Goal: Navigation & Orientation: Find specific page/section

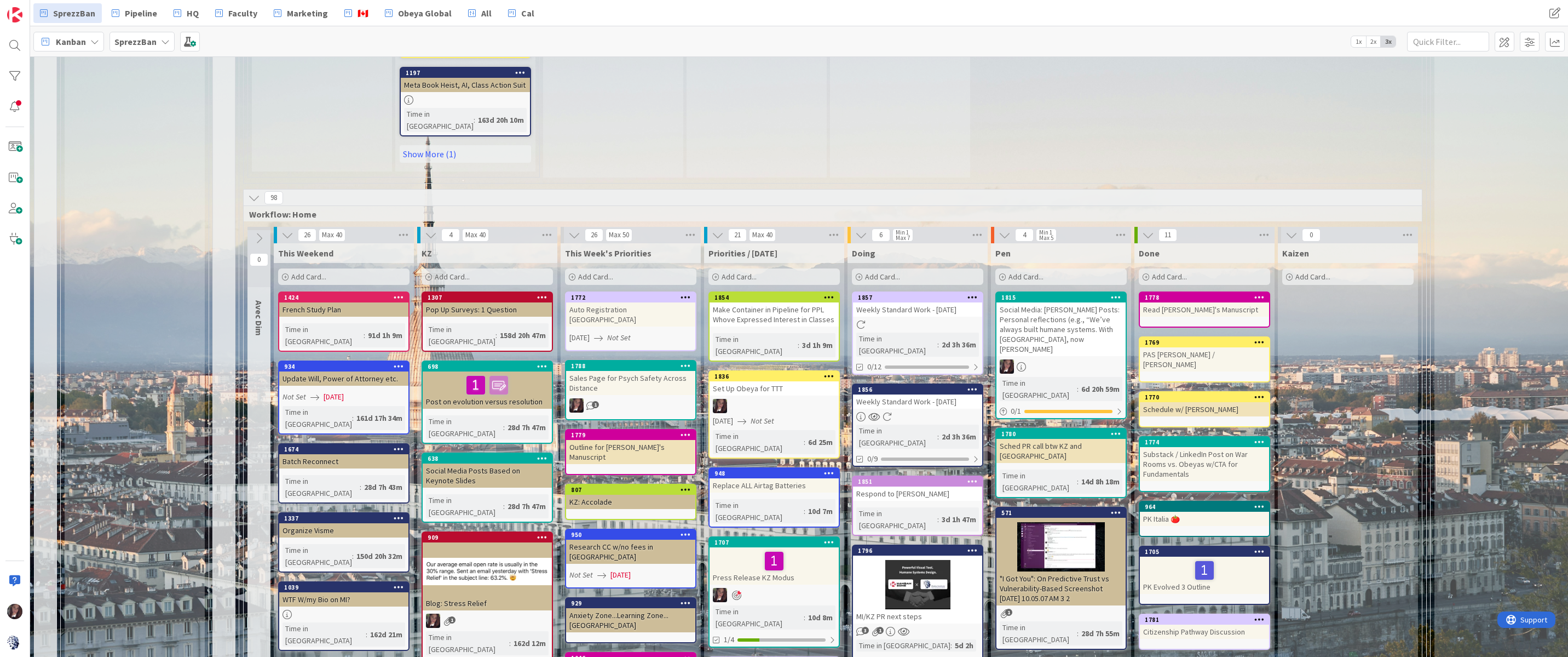
scroll to position [1240, 0]
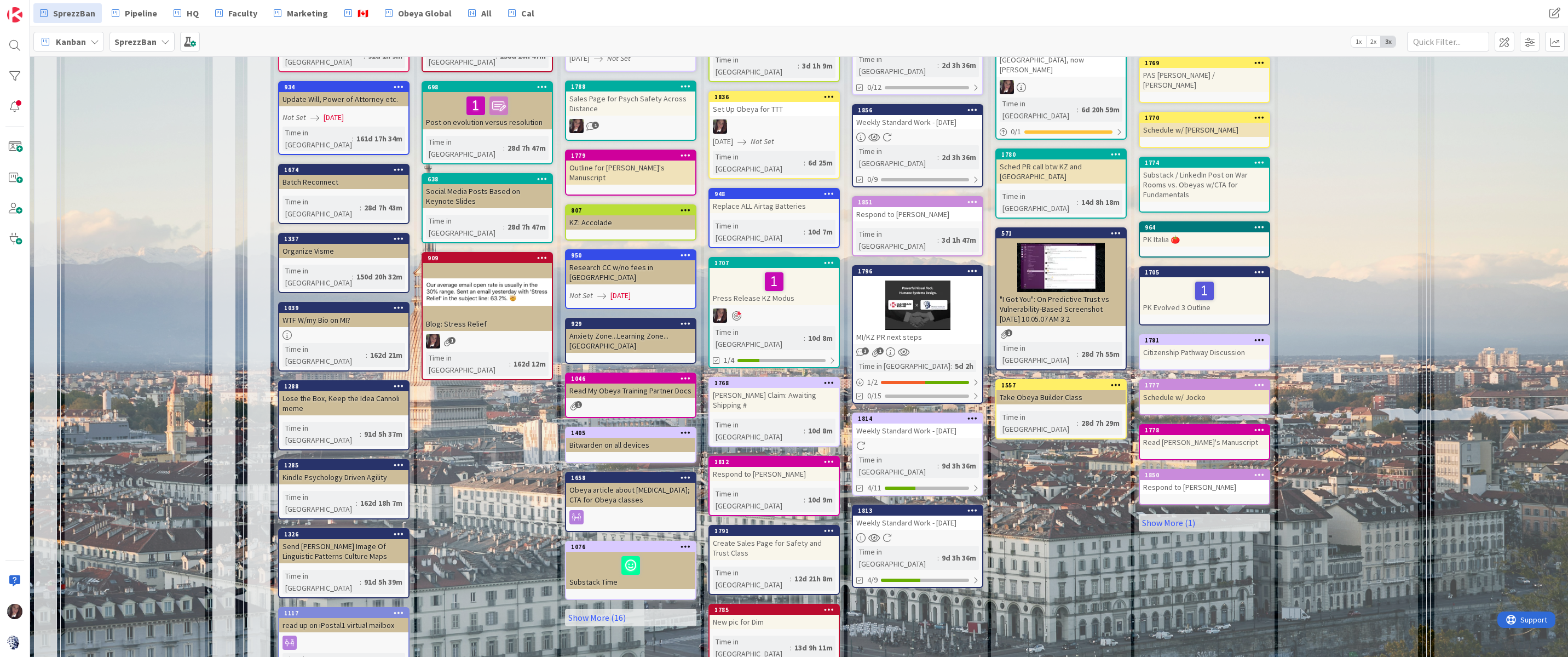
click at [87, 43] on div "Kanban" at bounding box center [69, 42] width 71 height 20
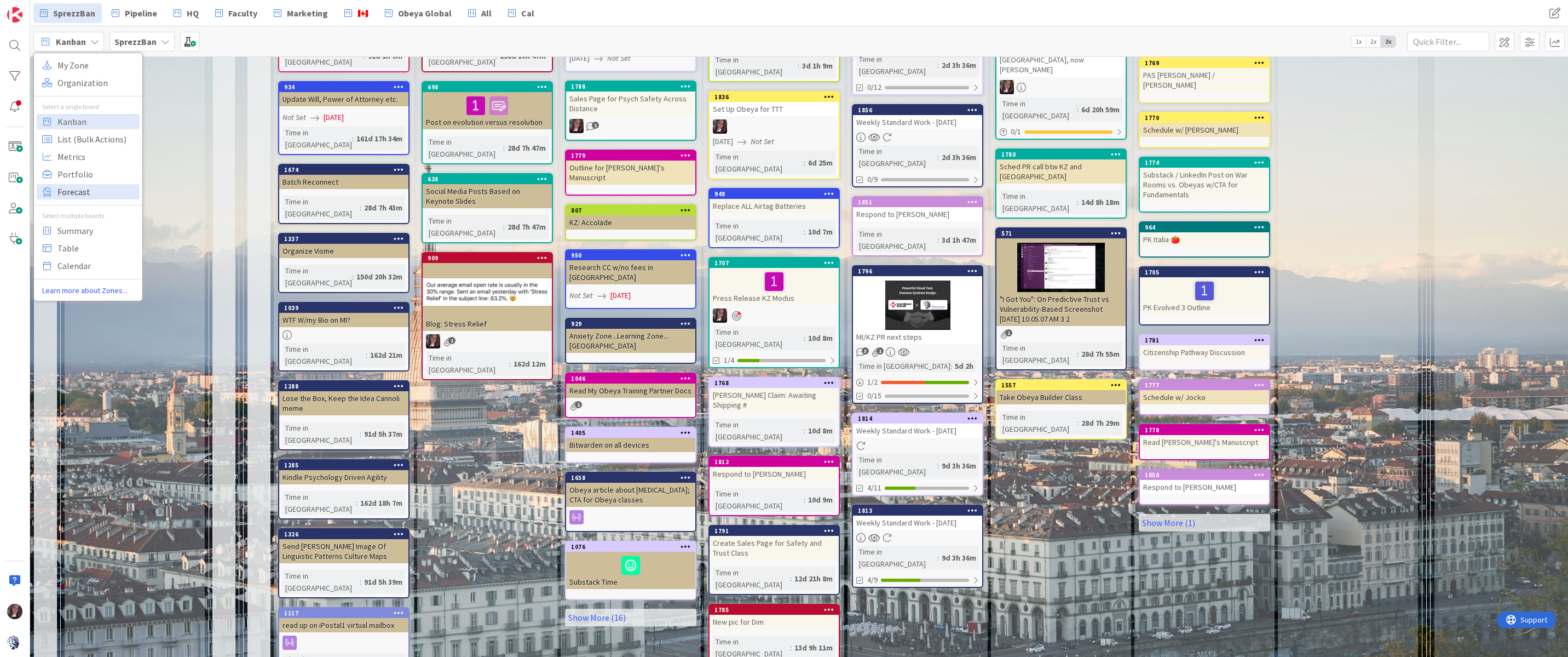
click at [80, 190] on span "Forecast" at bounding box center [97, 191] width 79 height 16
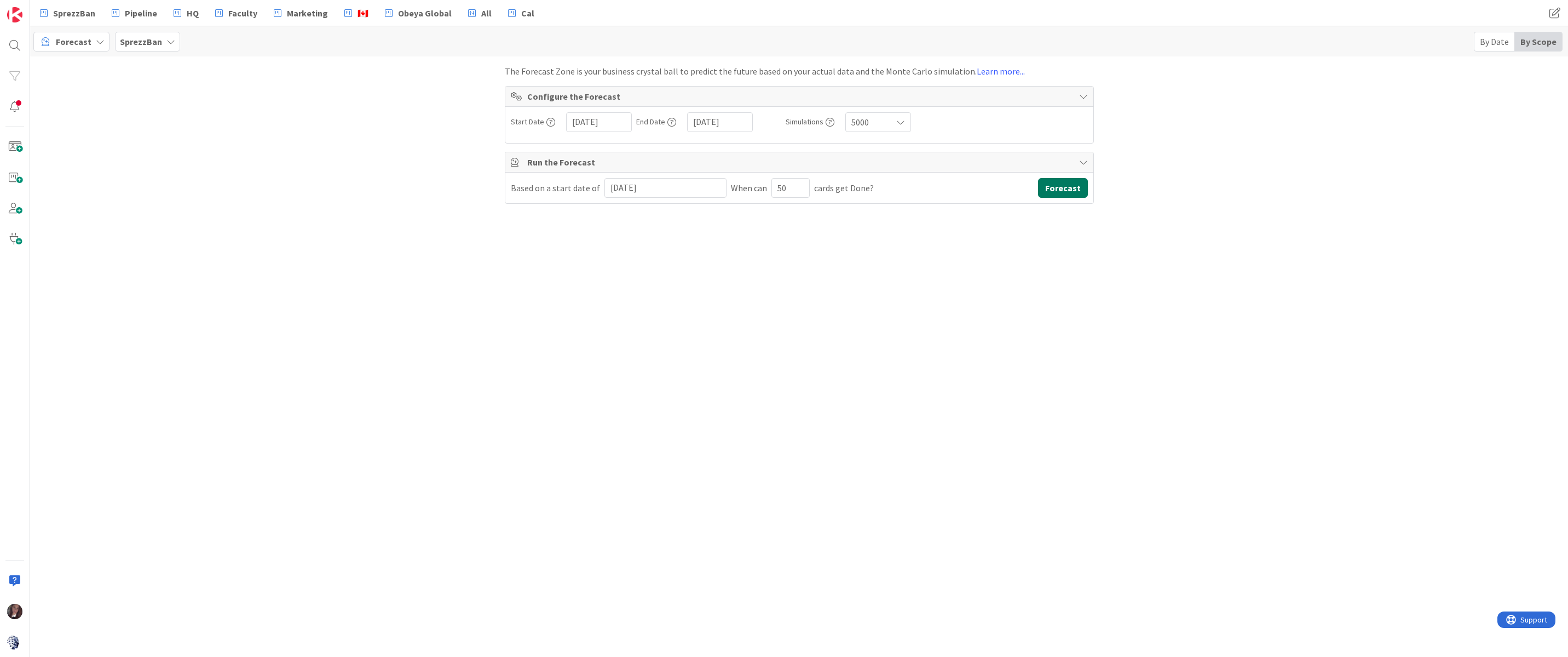
click at [1060, 193] on button "Forecast" at bounding box center [1063, 188] width 50 height 20
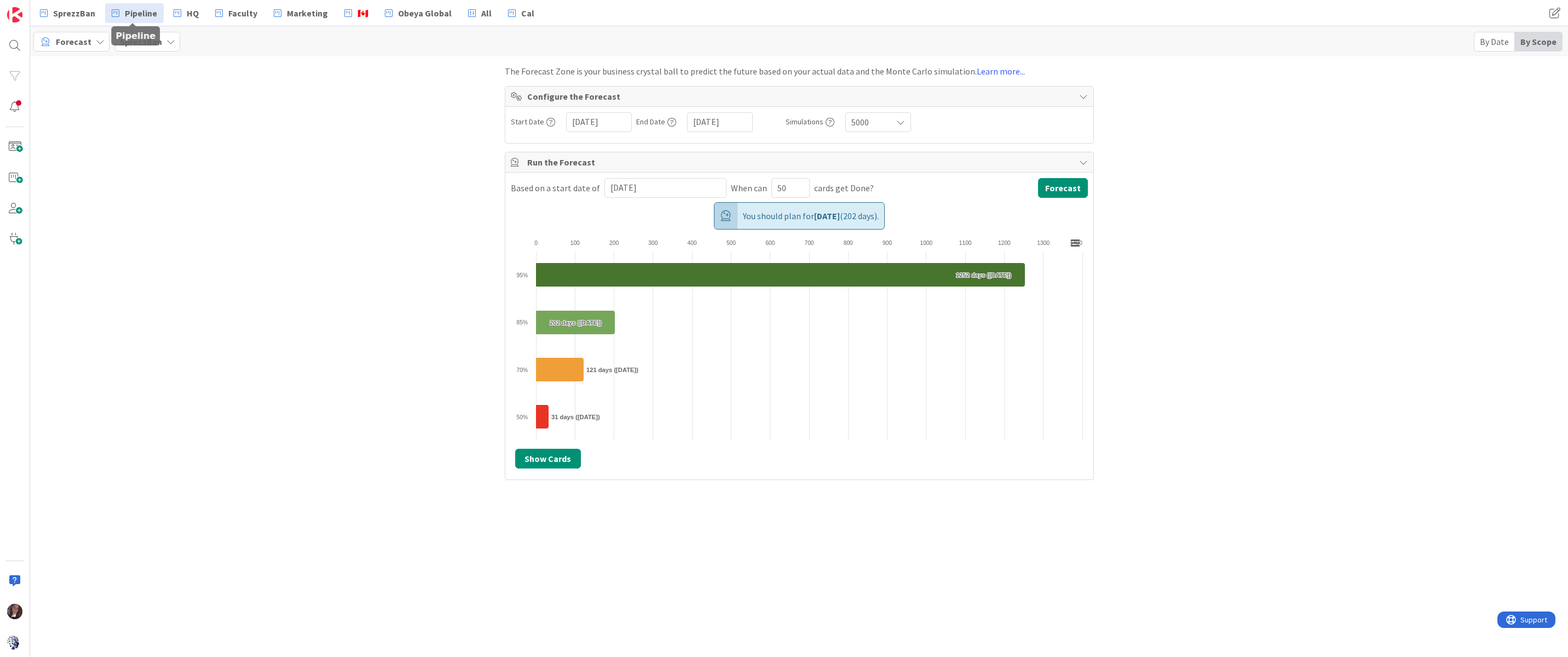
click at [147, 16] on span "Pipeline" at bounding box center [141, 13] width 32 height 13
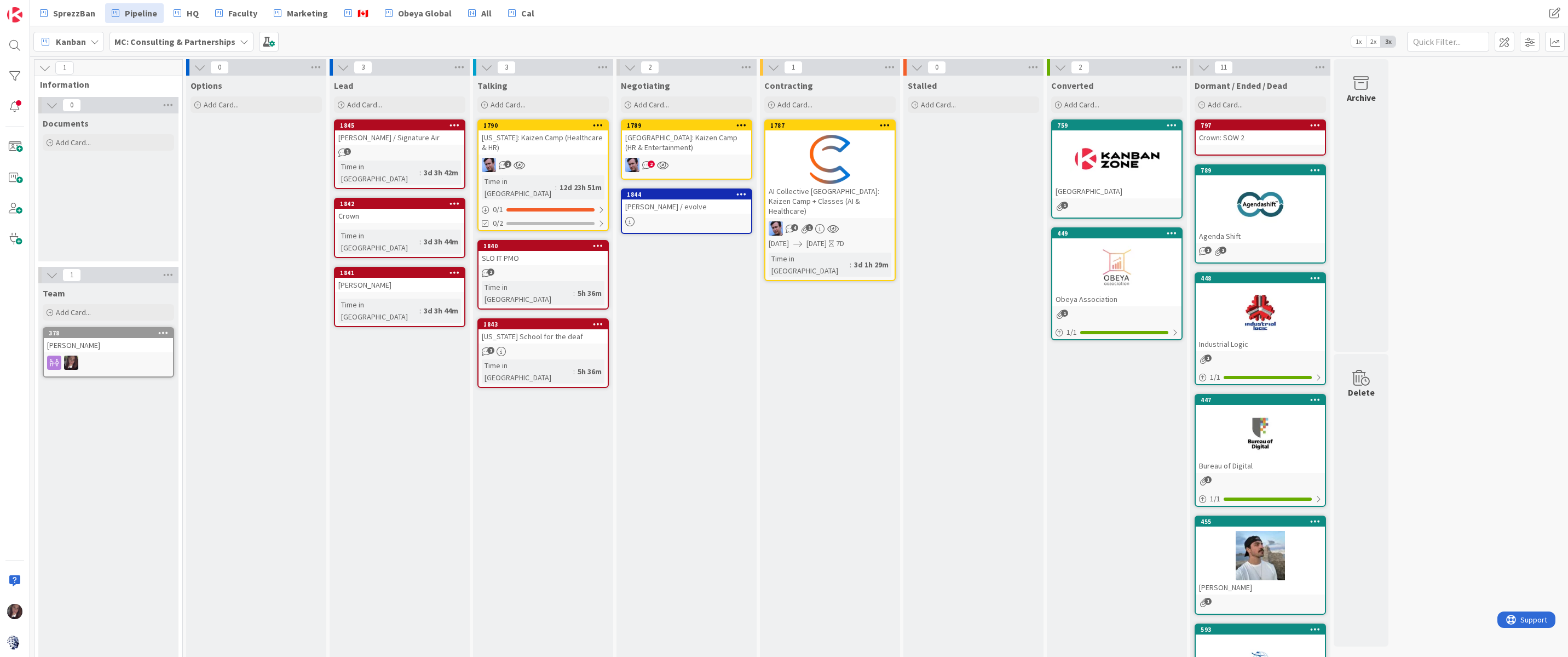
scroll to position [14, 0]
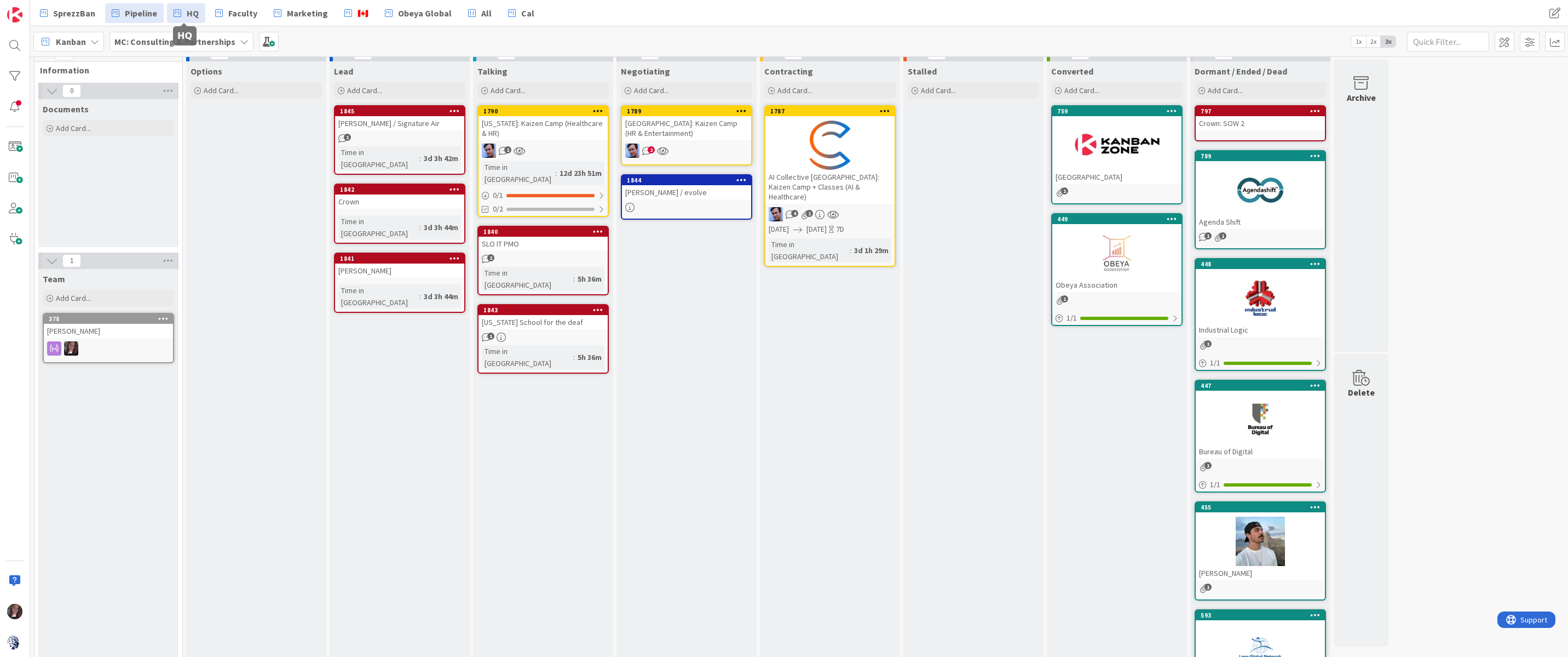
click at [186, 15] on span "HQ" at bounding box center [192, 13] width 12 height 13
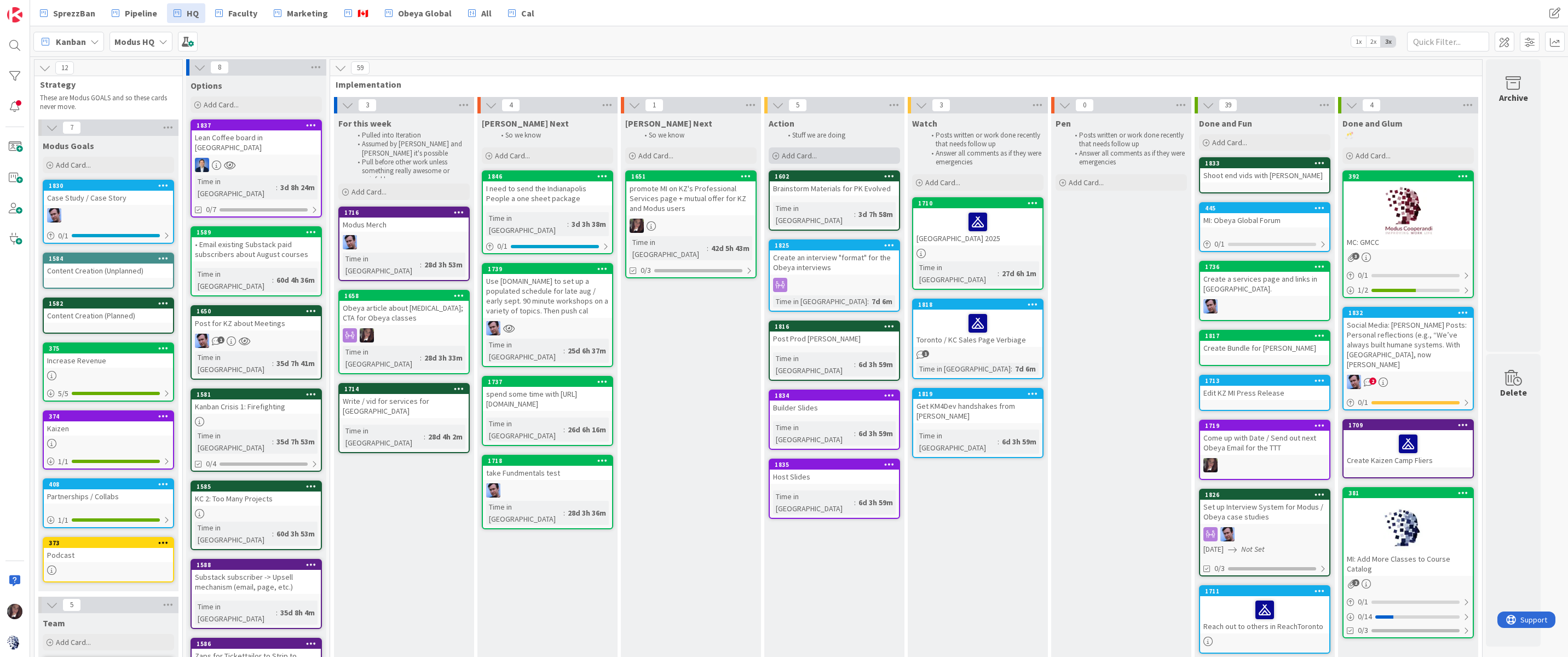
click at [792, 154] on span "Add Card..." at bounding box center [799, 155] width 35 height 10
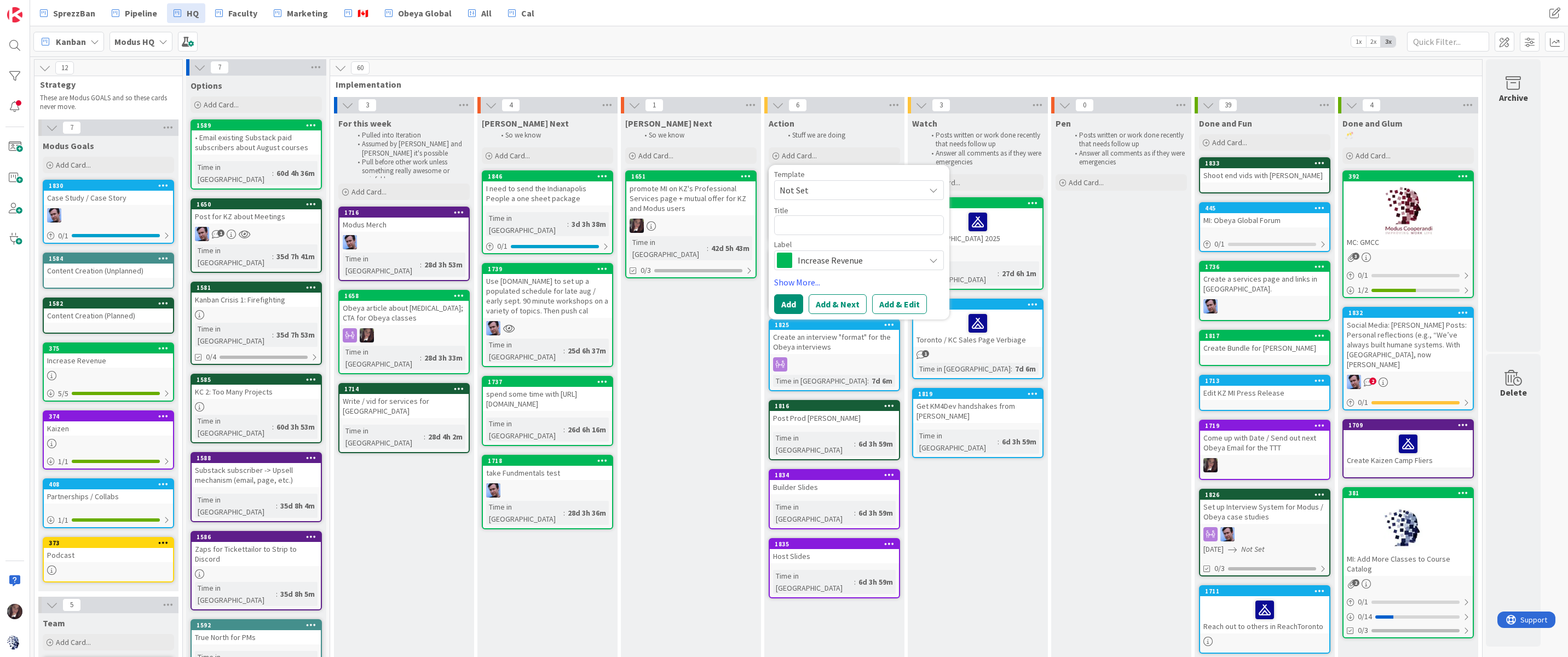
click at [655, 346] on div "[PERSON_NAME] Next So we know Add Card... 1651 promote MI on KZ's Professional …" at bounding box center [691, 518] width 140 height 811
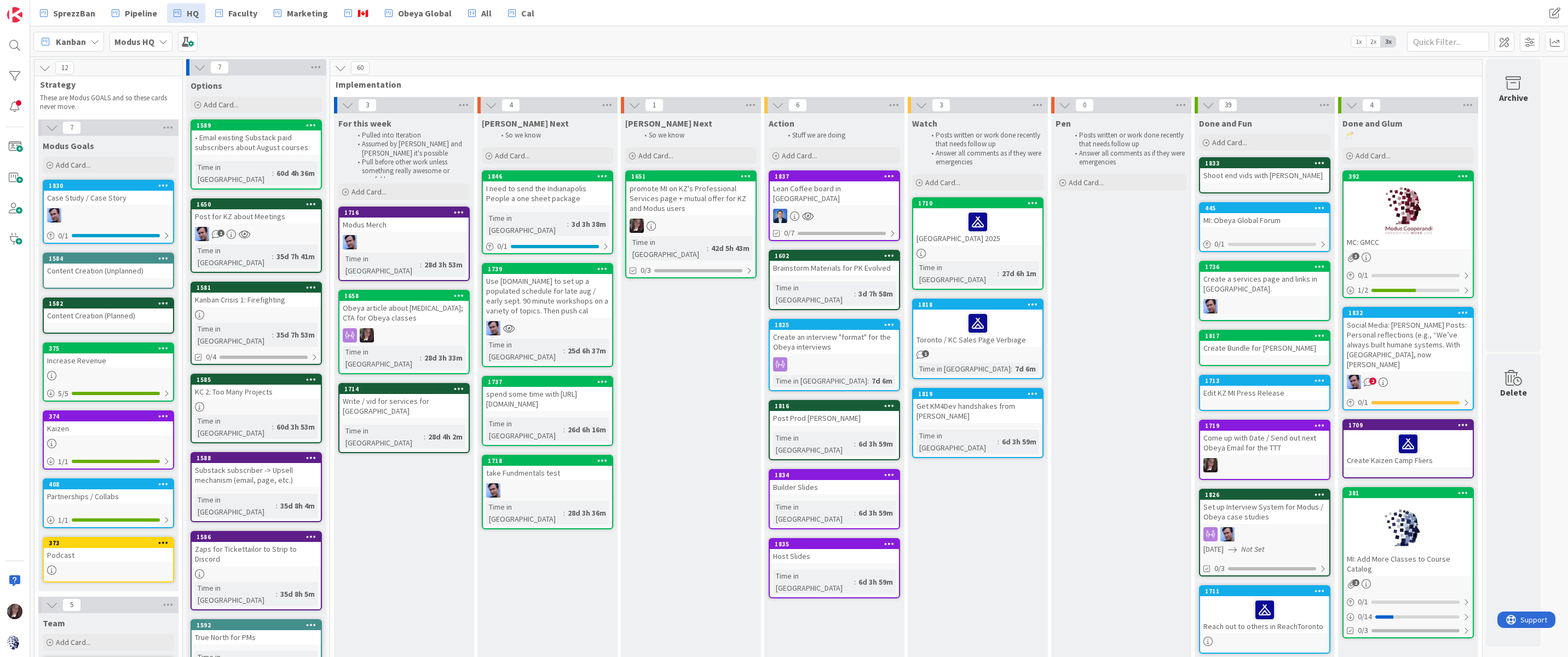
click at [677, 194] on div "promote MI on KZ's Professional Services page + mutual offer for KZ and Modus u…" at bounding box center [691, 198] width 130 height 34
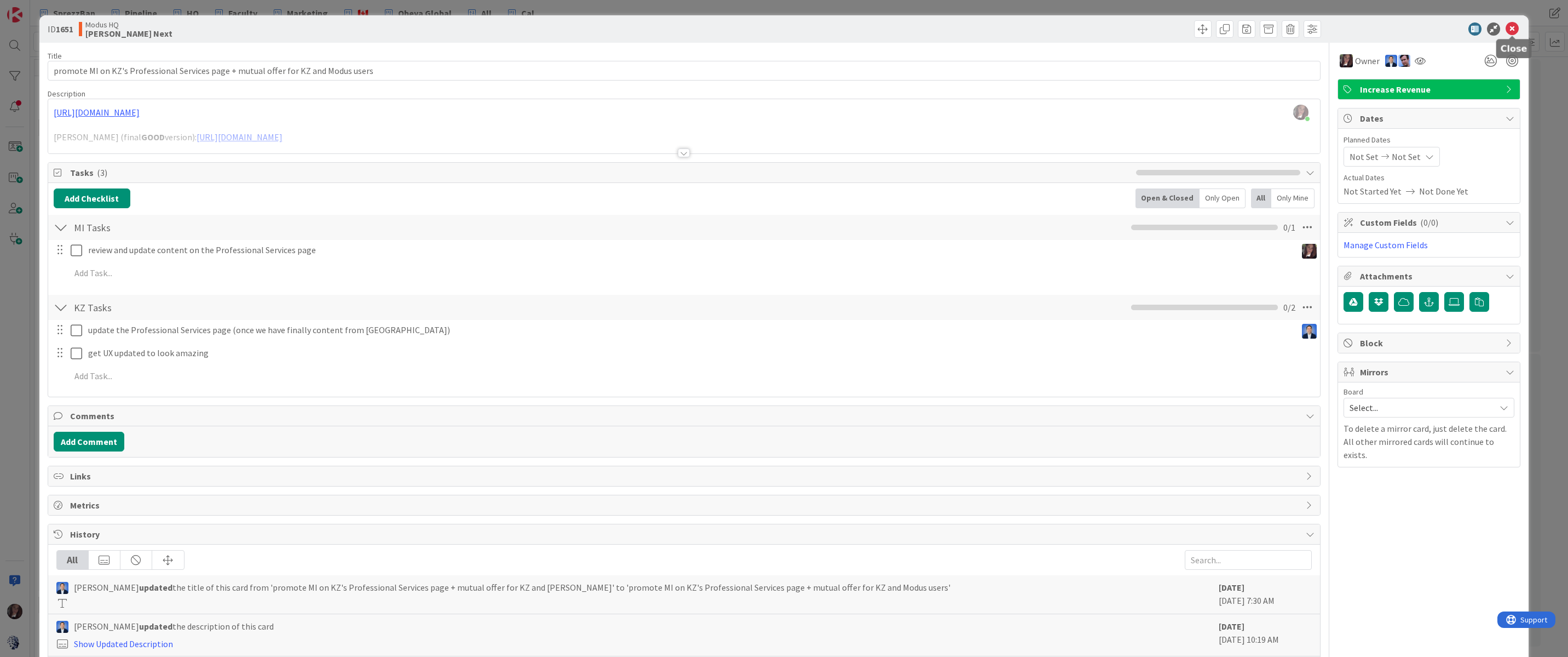
click at [1518, 27] on icon at bounding box center [1512, 29] width 13 height 13
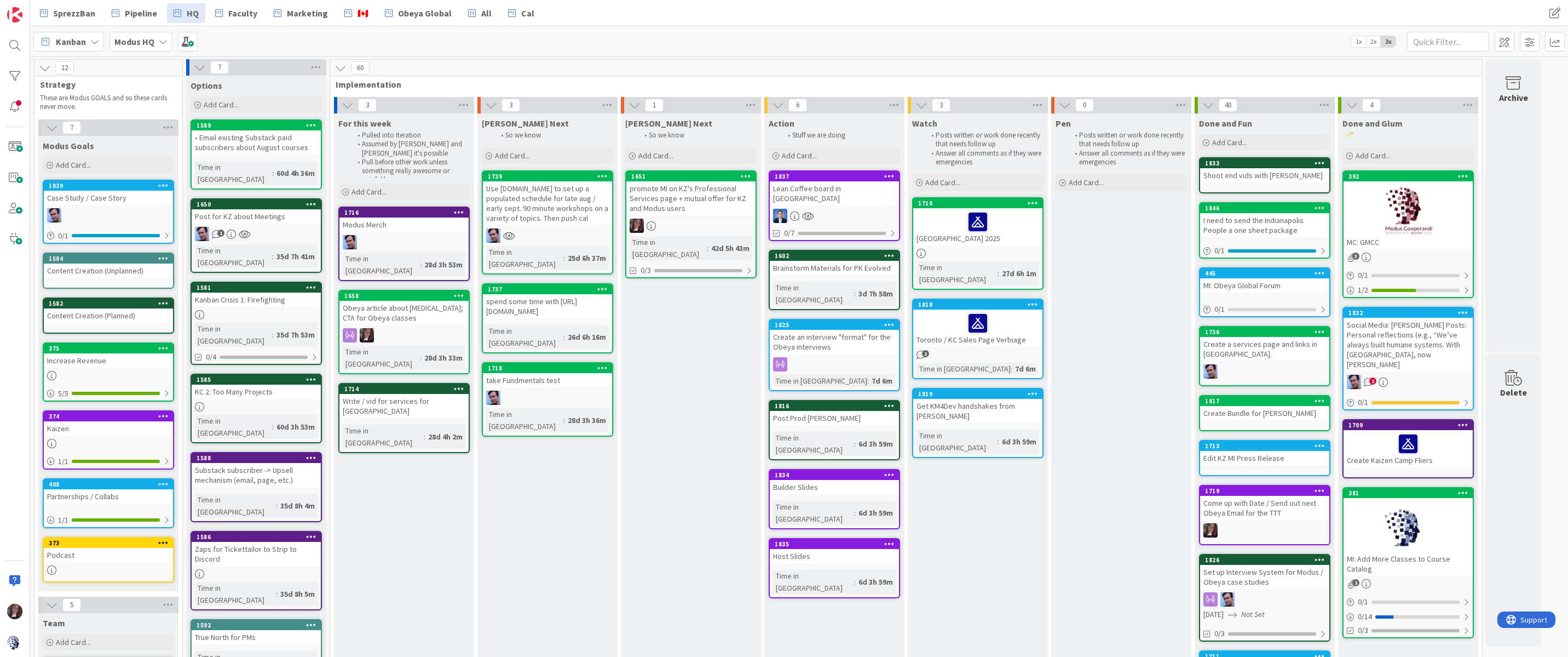
drag, startPoint x: 1462, startPoint y: 14, endPoint x: 1484, endPoint y: 1, distance: 25.6
click at [1463, 14] on div "SprezzBan Pipeline HQ Faculty Marketing 🇨🇦 Obeya Global All Cal SprezzBan Pipel…" at bounding box center [799, 13] width 1538 height 26
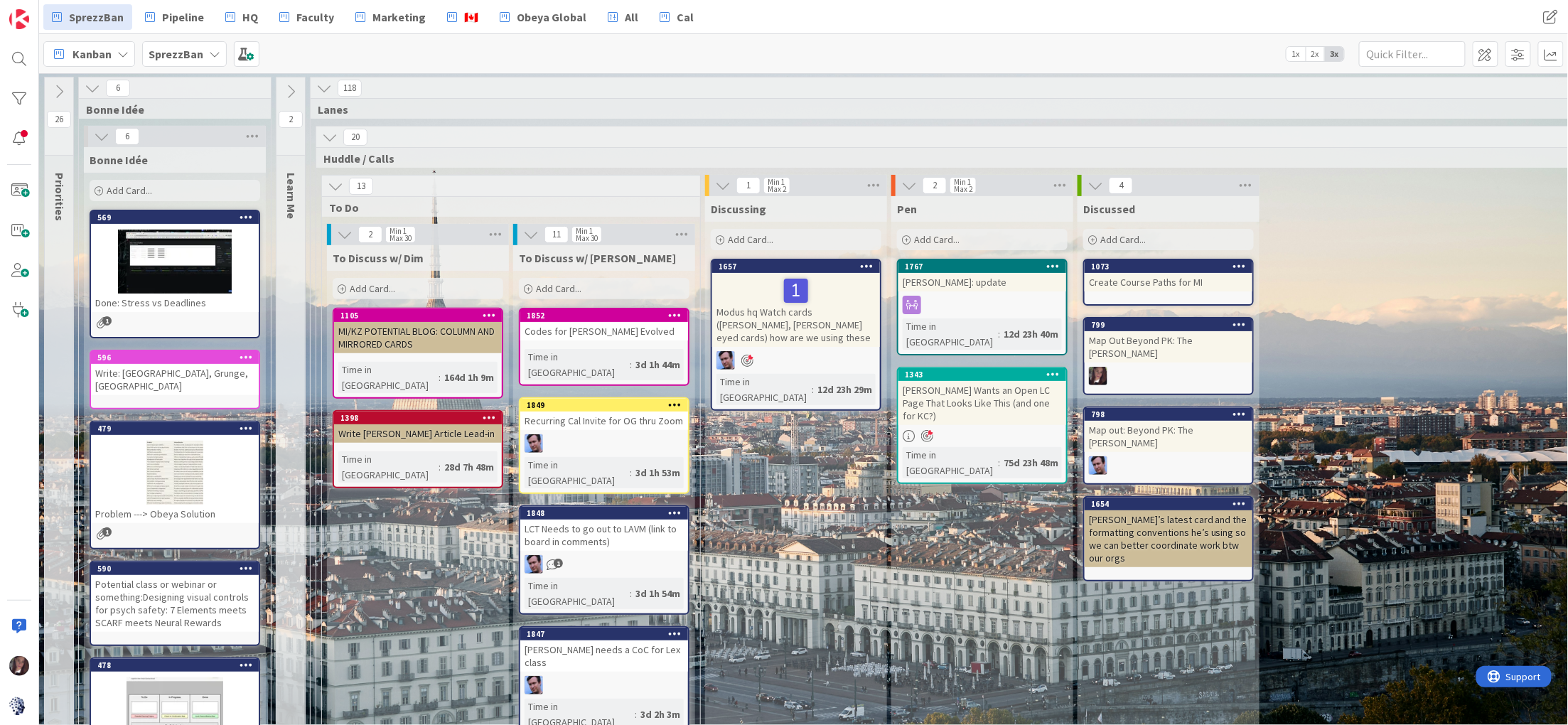
click at [178, 56] on b "SprezzBan" at bounding box center [176, 53] width 54 height 14
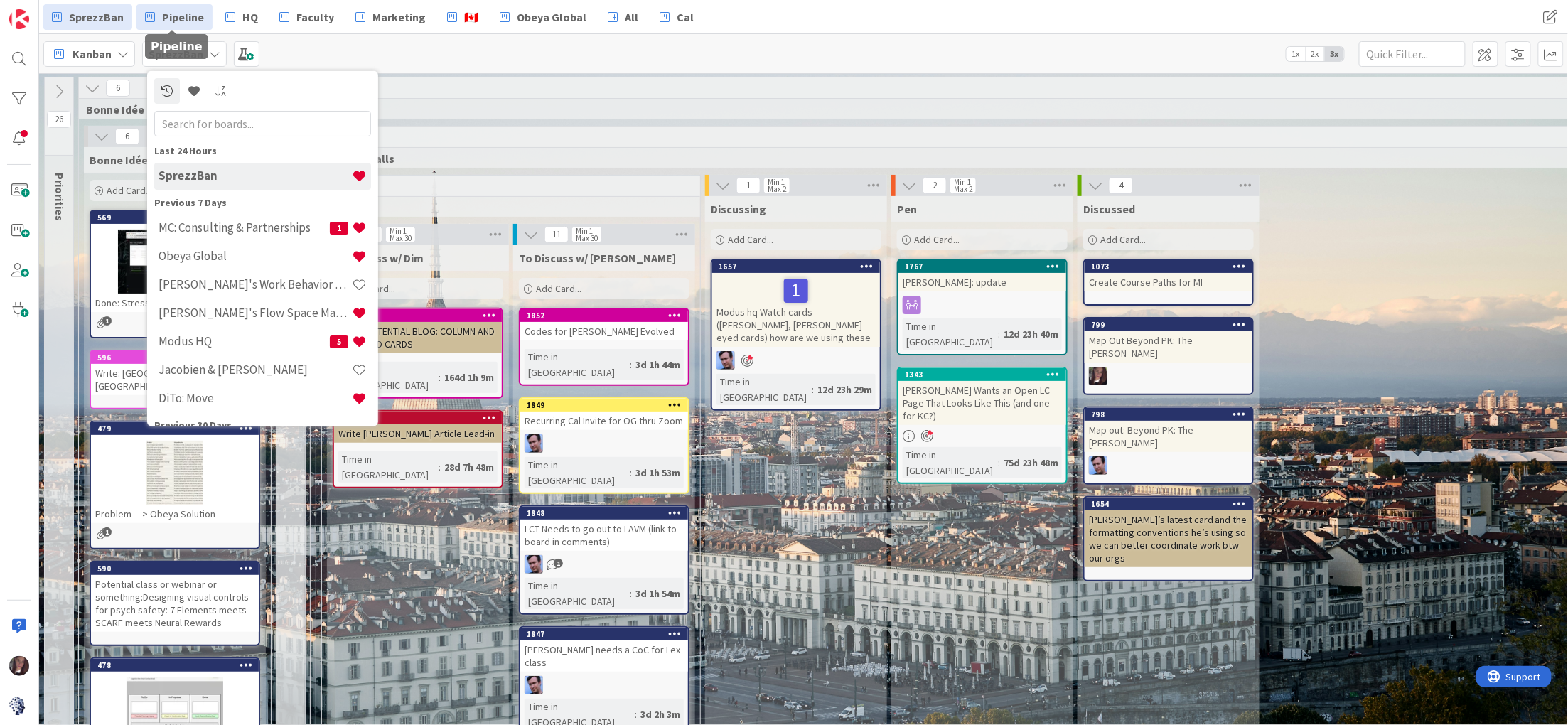
click at [178, 19] on span "Pipeline" at bounding box center [183, 17] width 42 height 17
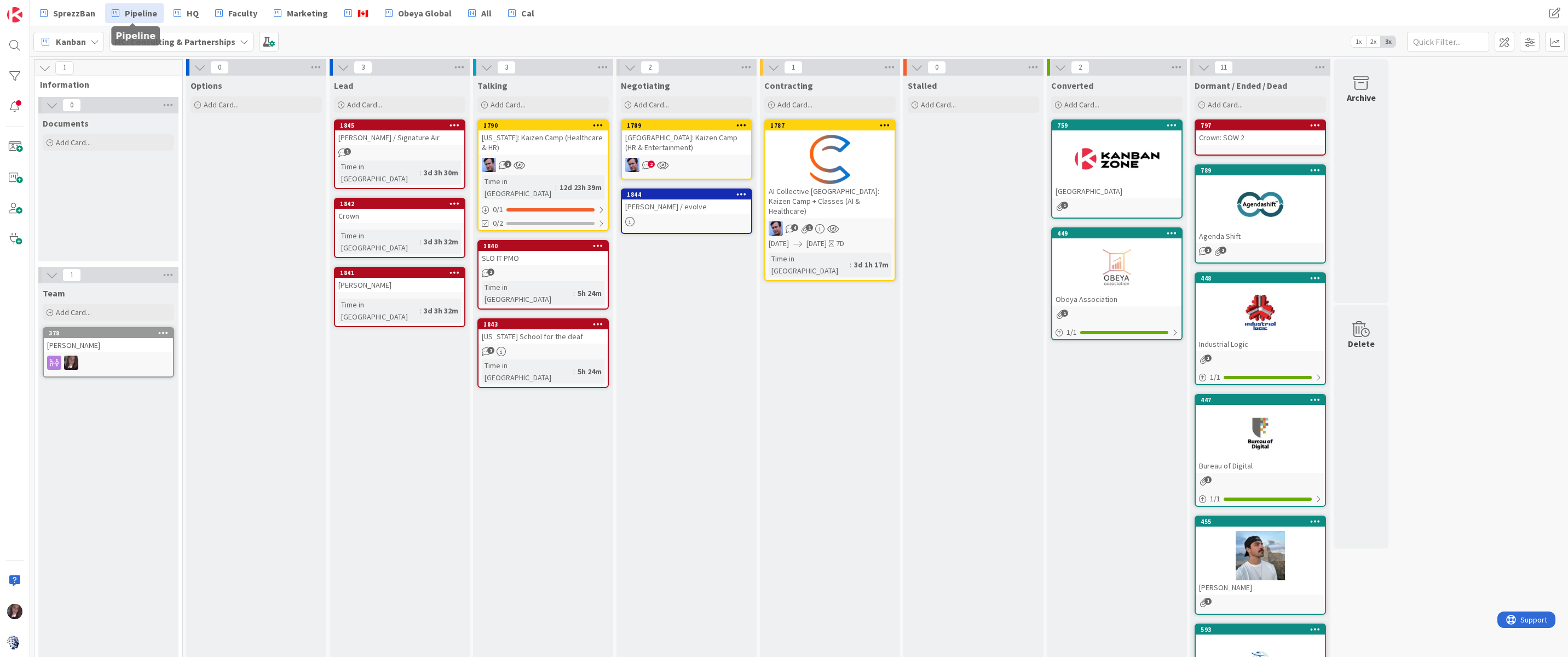
click at [80, 43] on span "Kanban" at bounding box center [71, 42] width 30 height 13
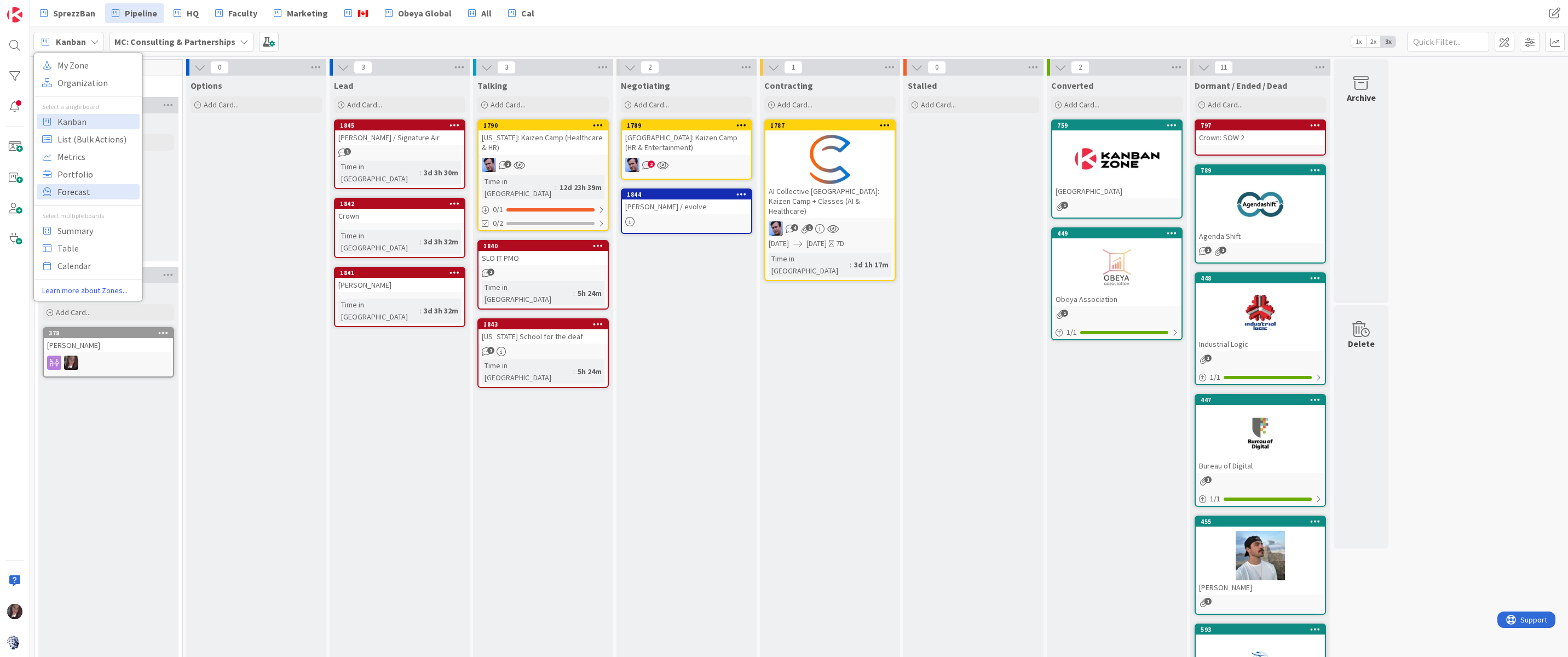
click at [74, 192] on span "Forecast" at bounding box center [97, 191] width 79 height 16
